Goal: Transaction & Acquisition: Purchase product/service

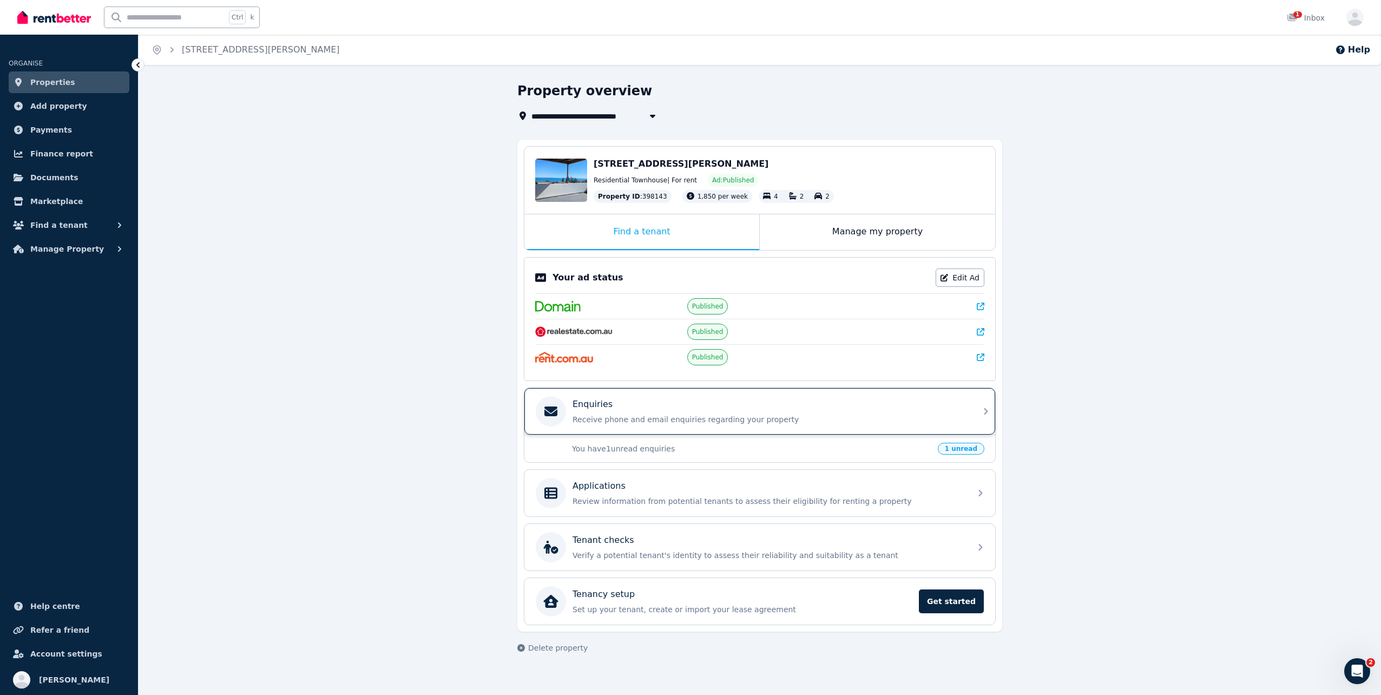
click at [944, 415] on p "Receive phone and email enquiries regarding your property" at bounding box center [768, 419] width 392 height 11
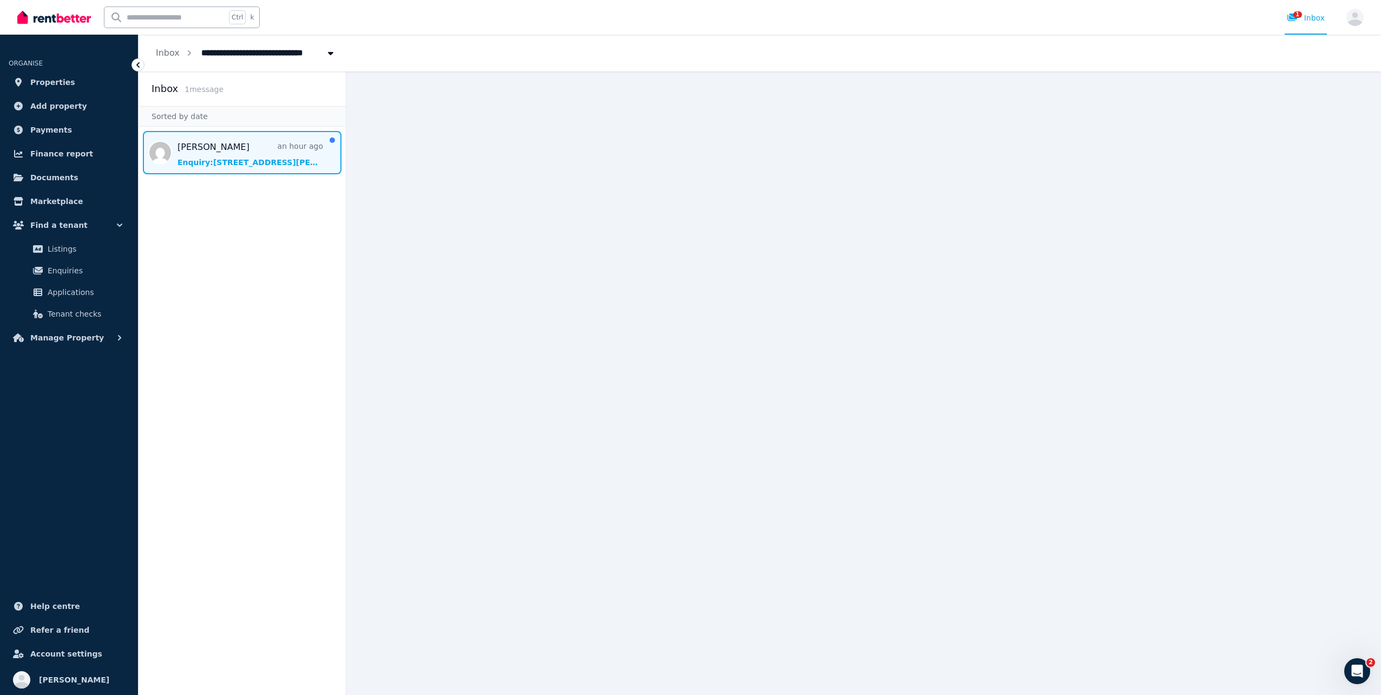
click at [218, 146] on span "Message list" at bounding box center [241, 152] width 207 height 43
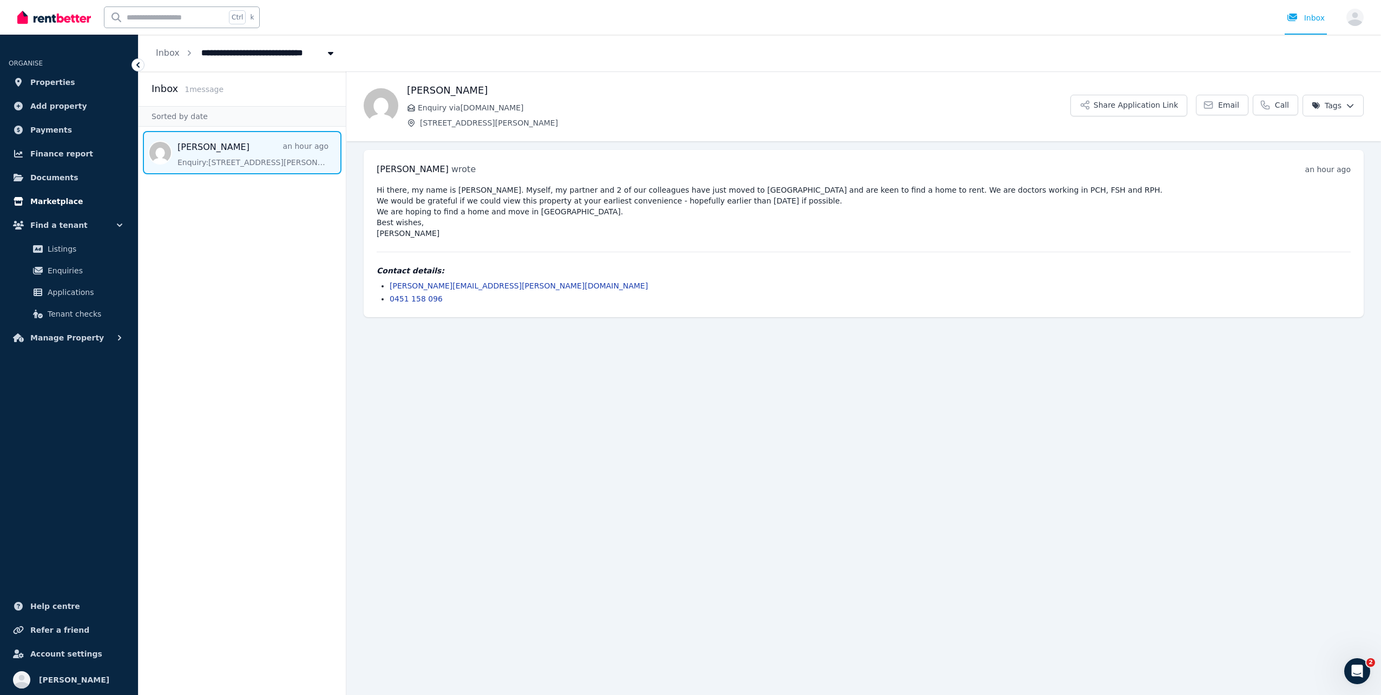
click at [70, 202] on span "Marketplace" at bounding box center [56, 201] width 52 height 13
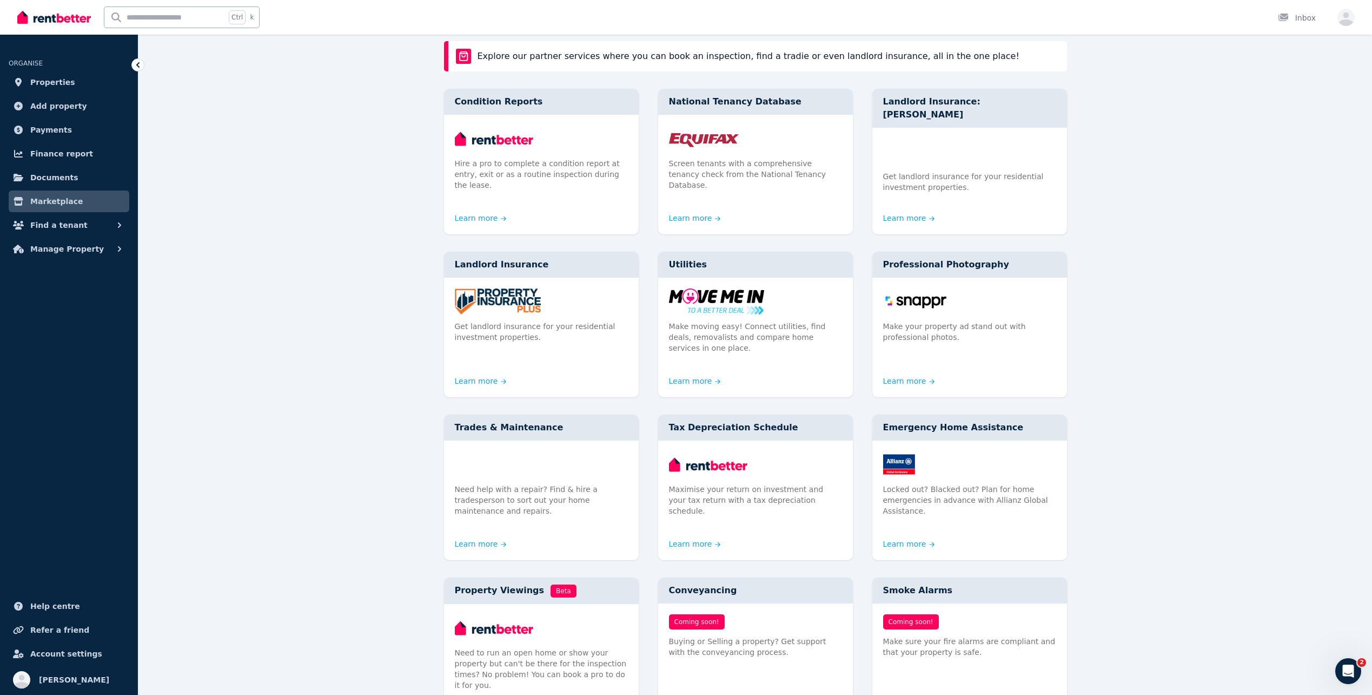
scroll to position [108, 0]
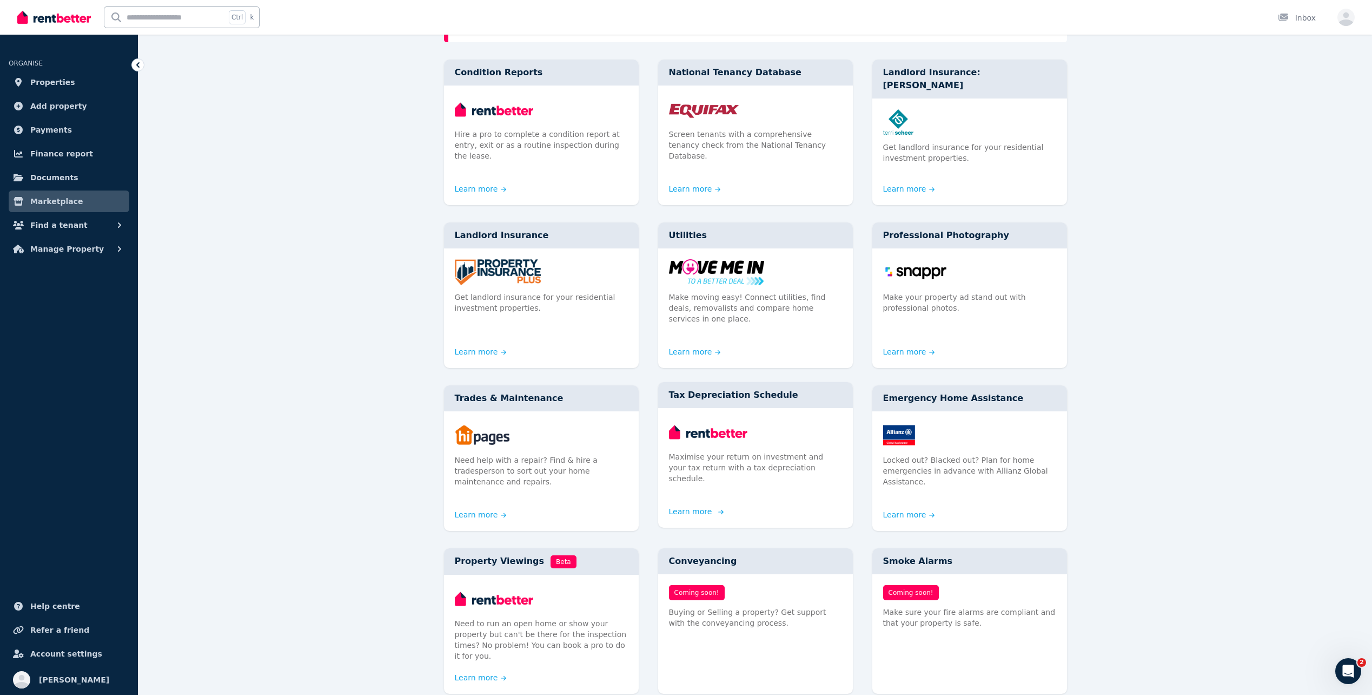
click at [728, 454] on div "Maximise your return on investment and your tax return with a tax depreciation …" at bounding box center [755, 456] width 195 height 97
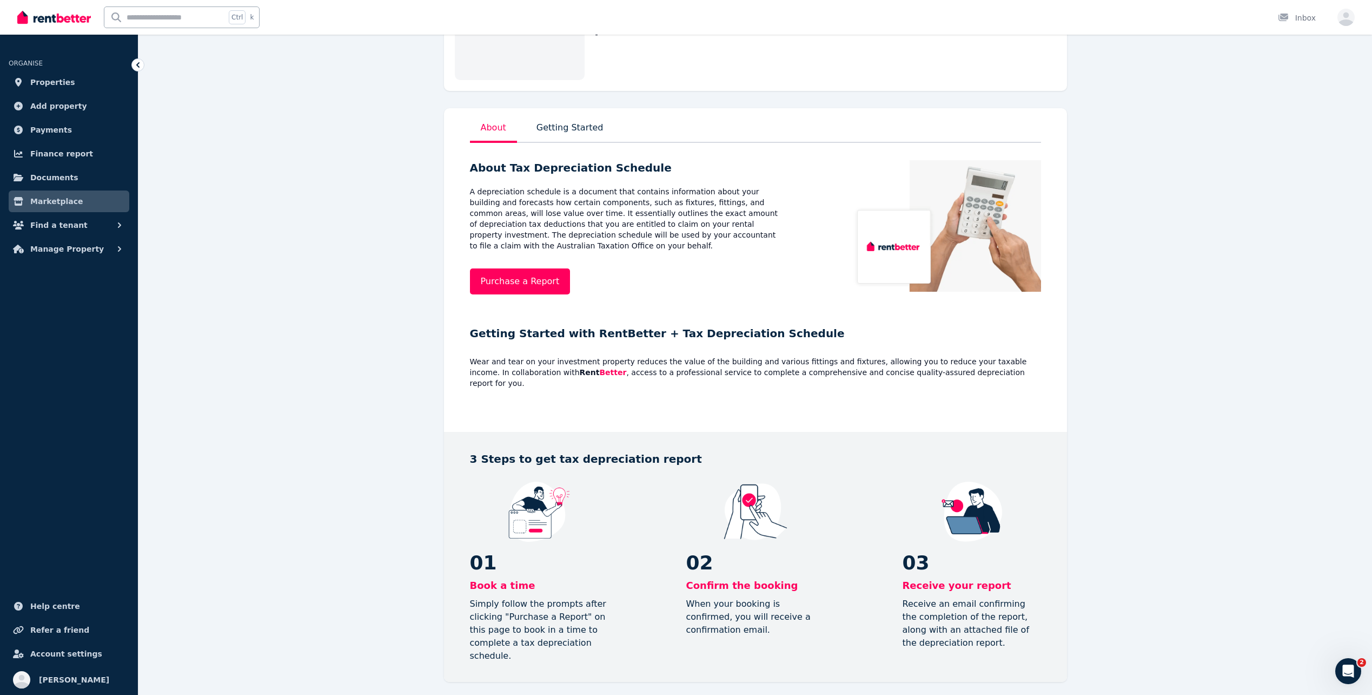
scroll to position [108, 0]
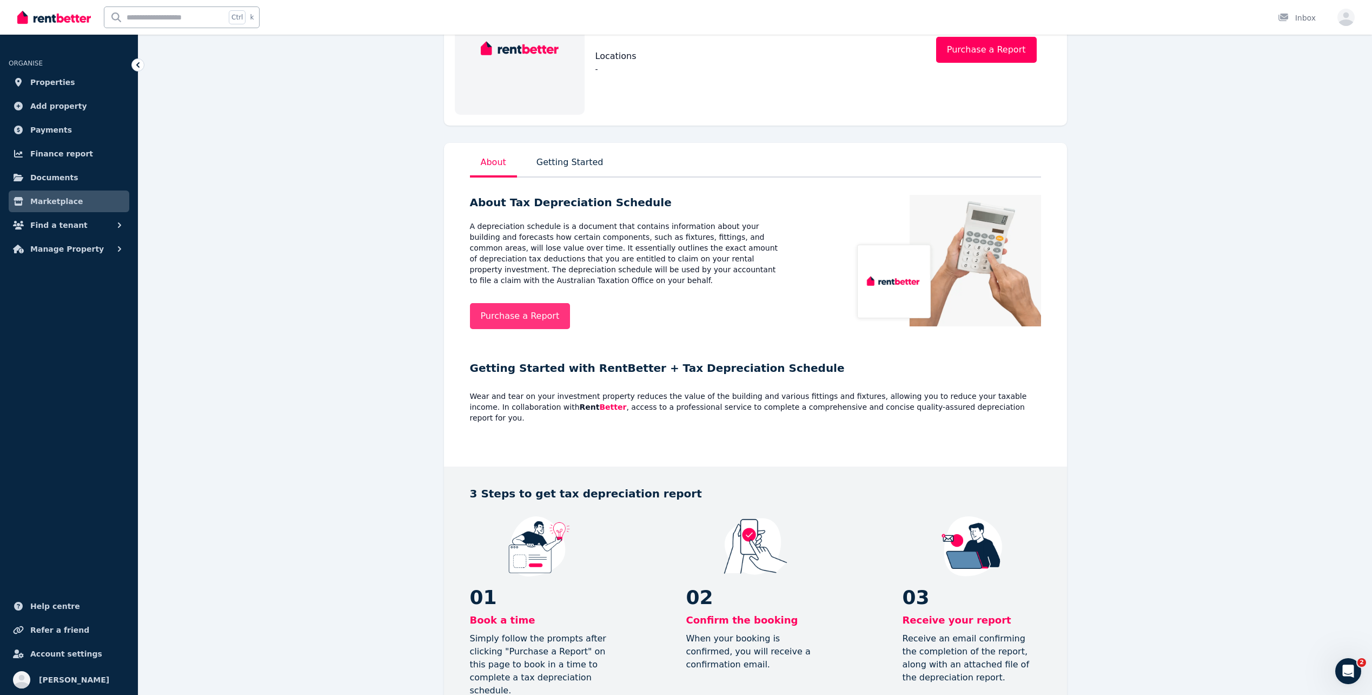
click at [532, 306] on link "Purchase a Report" at bounding box center [520, 316] width 101 height 26
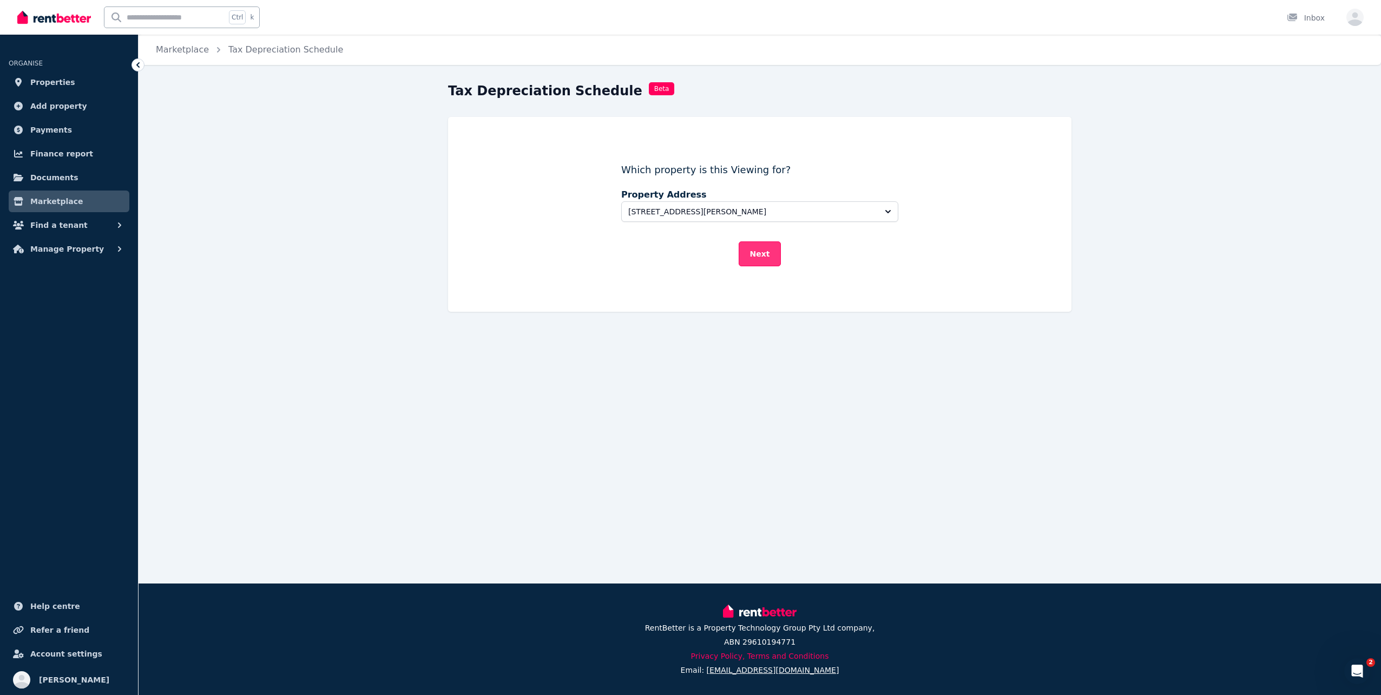
click at [758, 254] on button "Next" at bounding box center [759, 253] width 43 height 25
click at [683, 196] on button "[STREET_ADDRESS][PERSON_NAME]" at bounding box center [759, 204] width 277 height 21
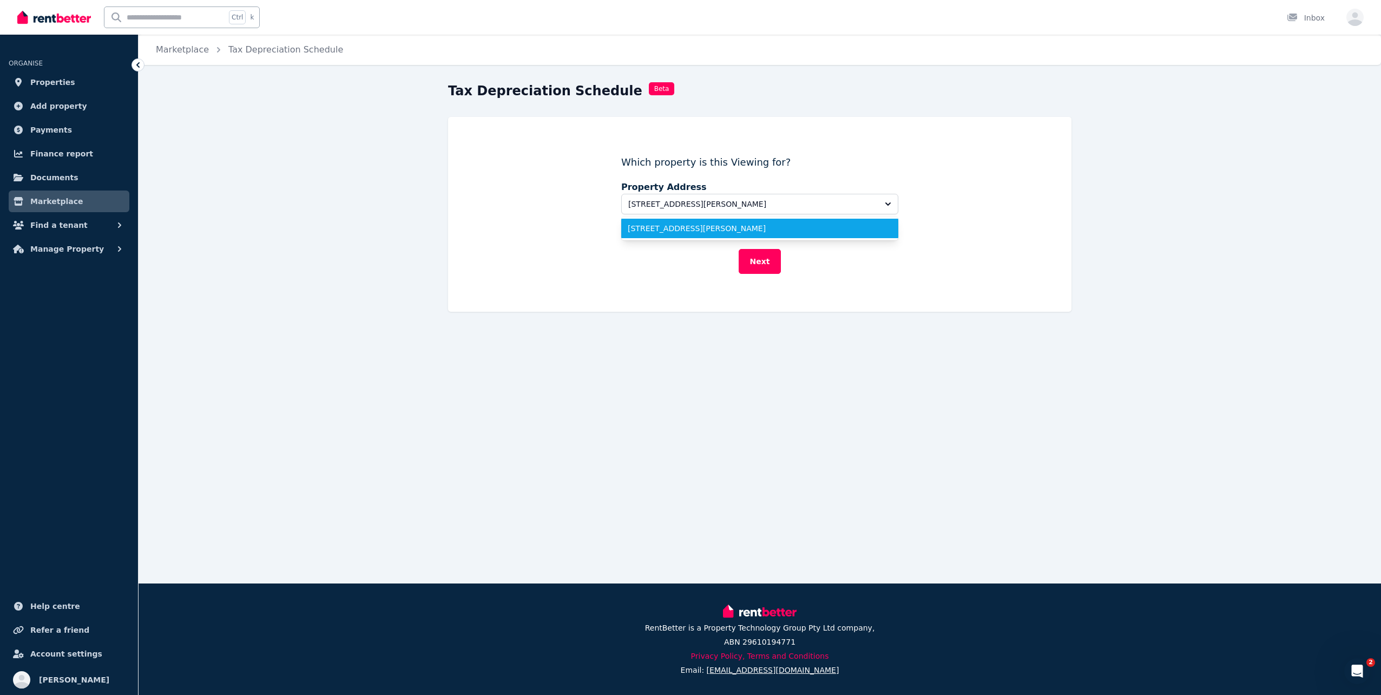
click at [671, 233] on span "[STREET_ADDRESS][PERSON_NAME]" at bounding box center [753, 228] width 251 height 11
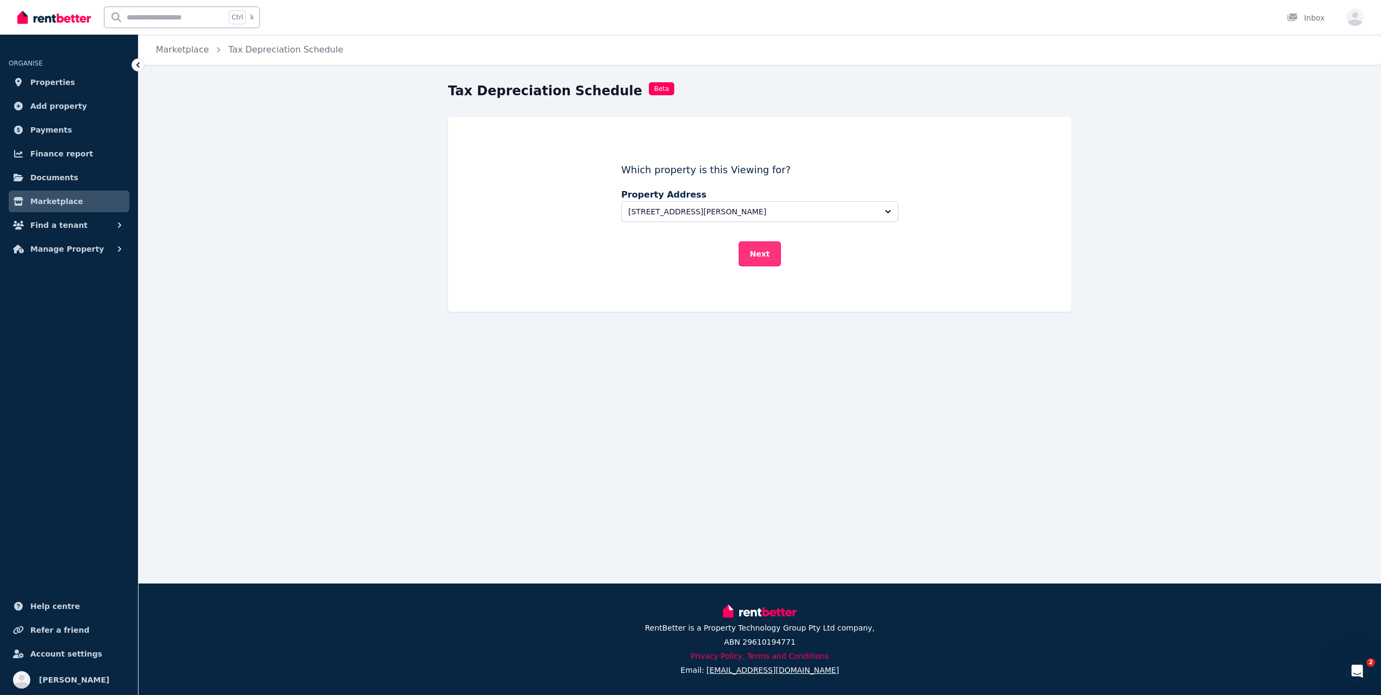
click at [748, 252] on button "Next" at bounding box center [759, 253] width 43 height 25
